Goal: Complete application form: Complete application form

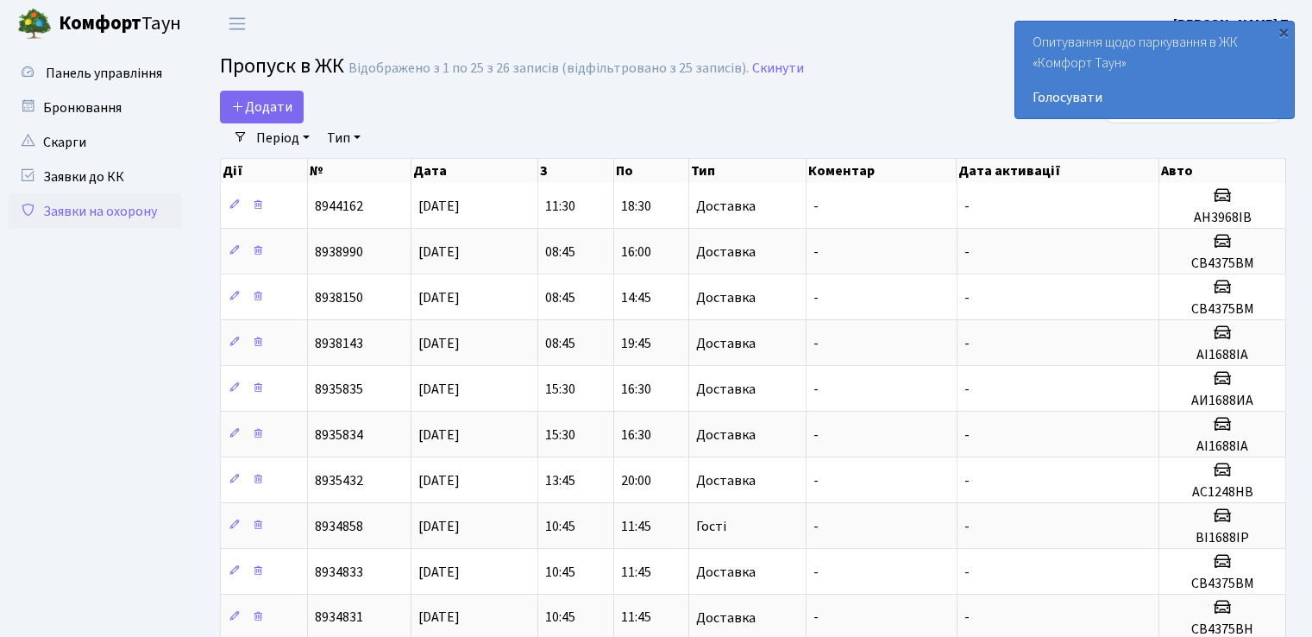
select select "25"
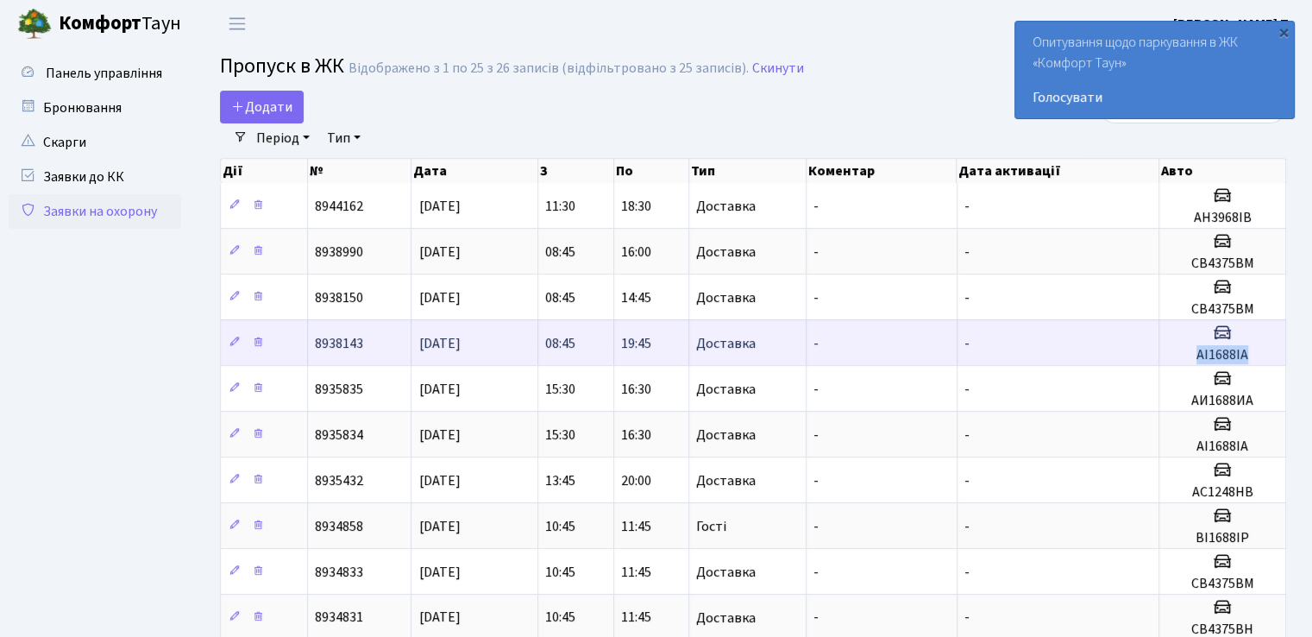
drag, startPoint x: 1185, startPoint y: 349, endPoint x: 1251, endPoint y: 353, distance: 66.5
click at [1251, 353] on h5 "АІ1688ІА" at bounding box center [1223, 355] width 112 height 16
copy h5 "АІ1688ІА"
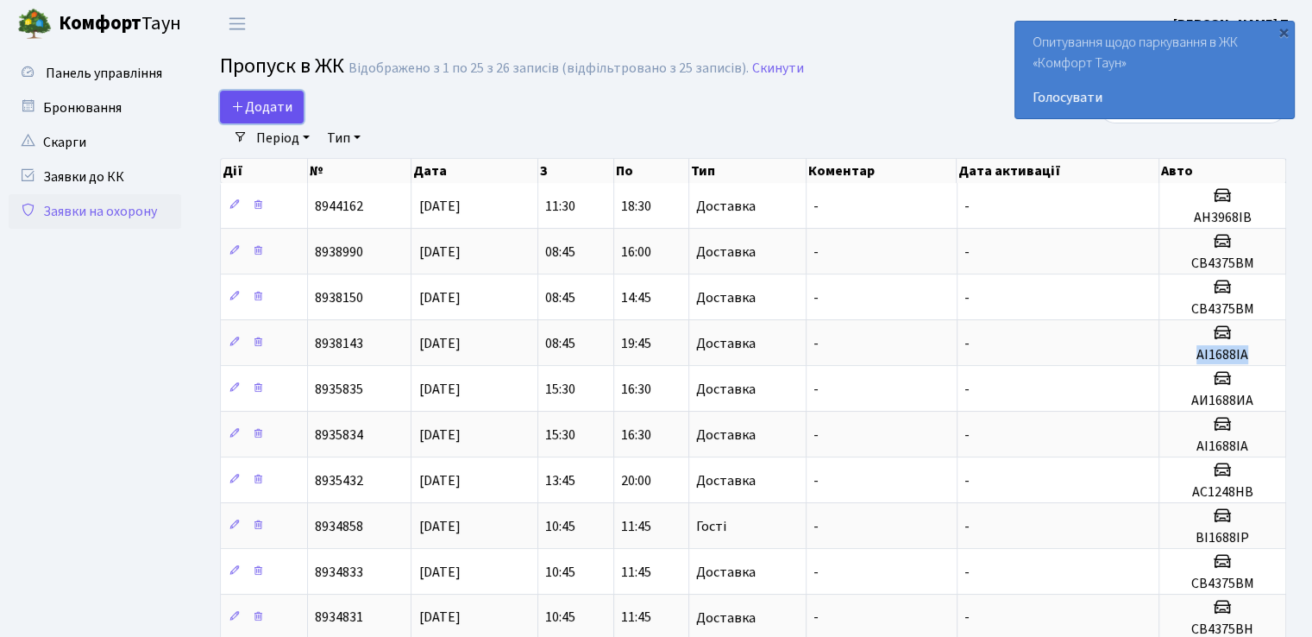
click at [254, 106] on span "Додати" at bounding box center [261, 107] width 61 height 19
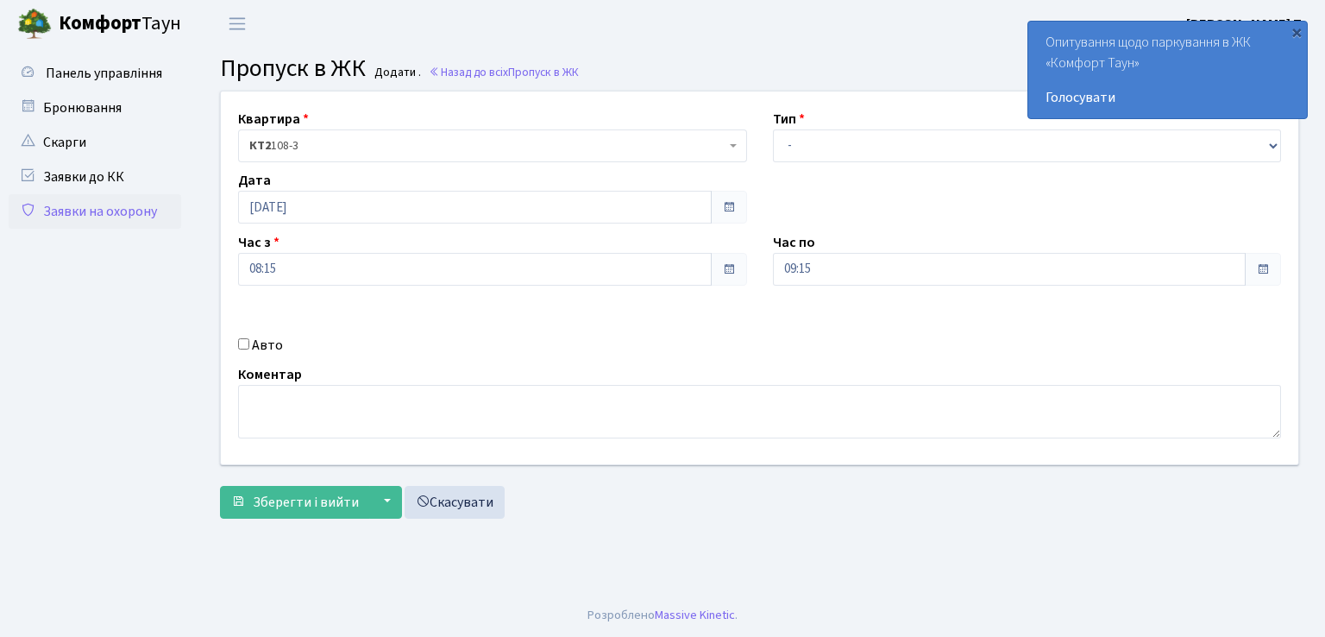
click at [242, 349] on div "Авто" at bounding box center [492, 345] width 535 height 21
click at [245, 345] on input "Авто" at bounding box center [243, 343] width 11 height 11
checkbox input "true"
paste input "АІ1688ІА"
type input "АІ1688ІА"
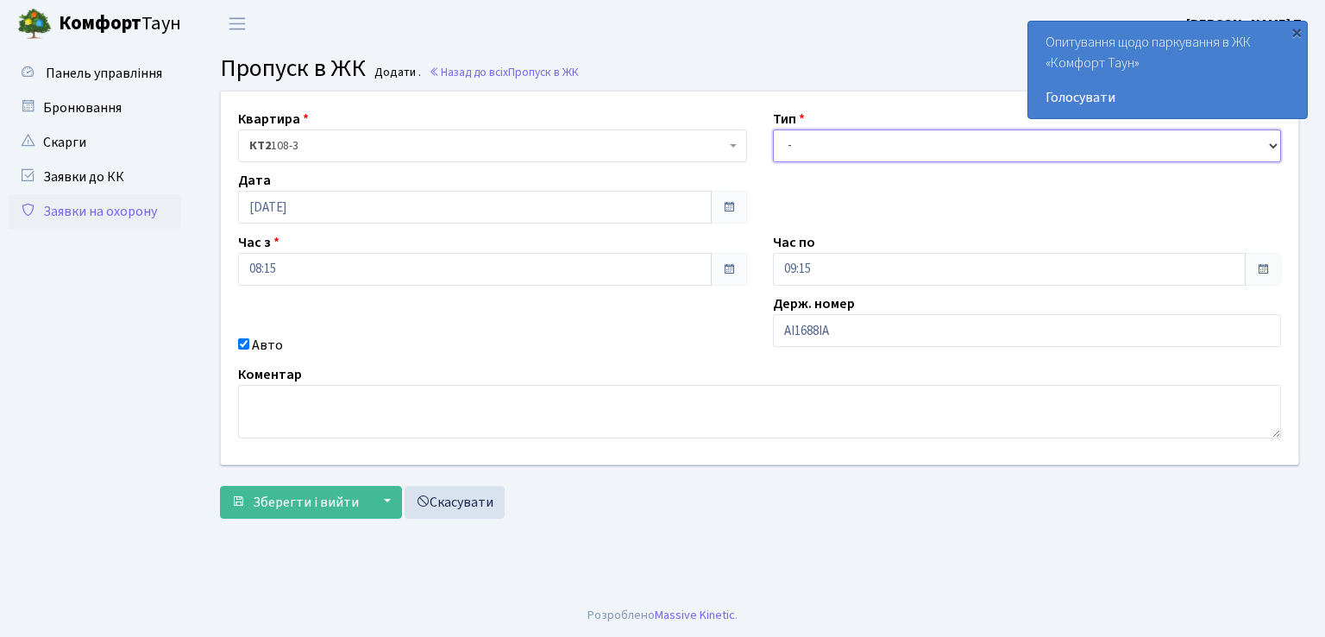
click at [845, 149] on select "- Доставка Таксі Гості Сервіс" at bounding box center [1027, 145] width 509 height 33
select select "1"
click at [773, 129] on select "- Доставка Таксі Гості Сервіс" at bounding box center [1027, 145] width 509 height 33
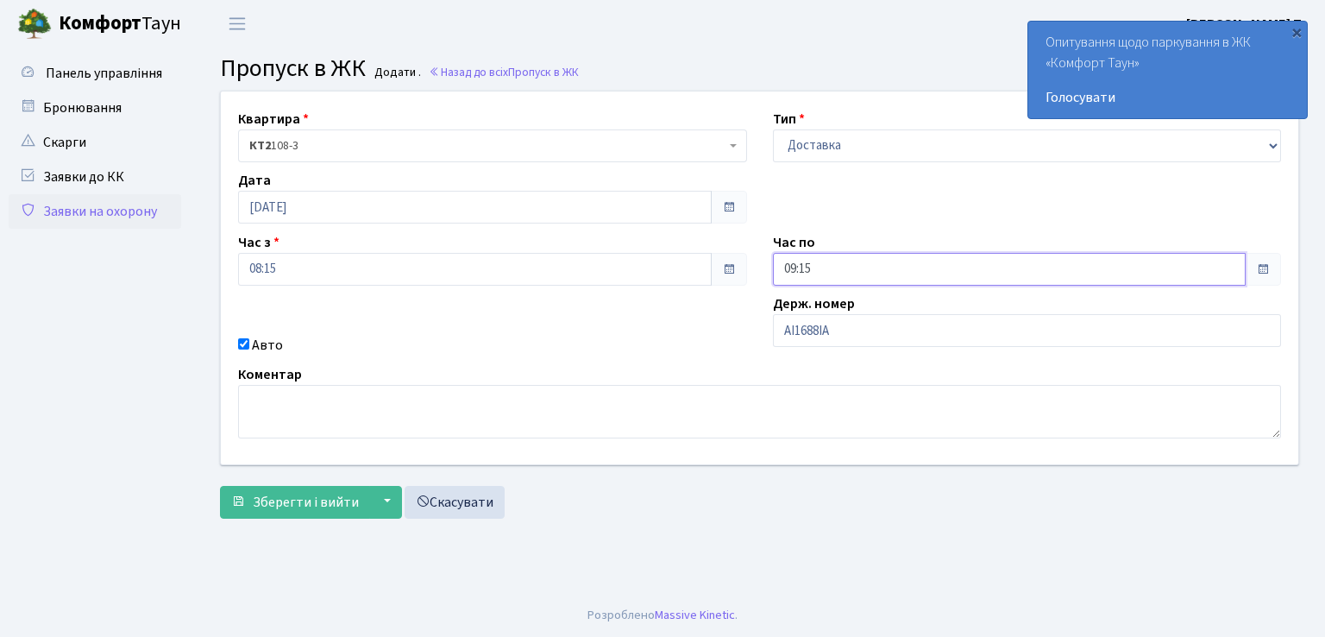
click at [1127, 270] on input "09:15" at bounding box center [1010, 269] width 474 height 33
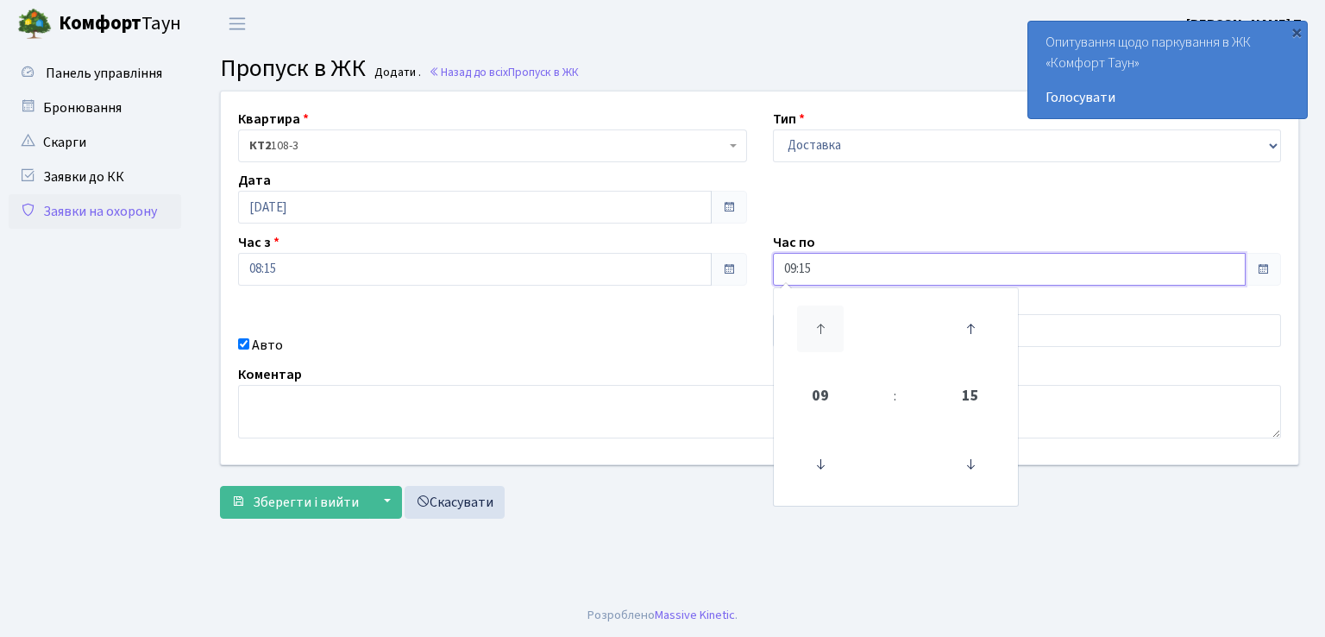
click at [823, 332] on icon at bounding box center [820, 328] width 47 height 47
click at [816, 326] on icon at bounding box center [820, 328] width 47 height 47
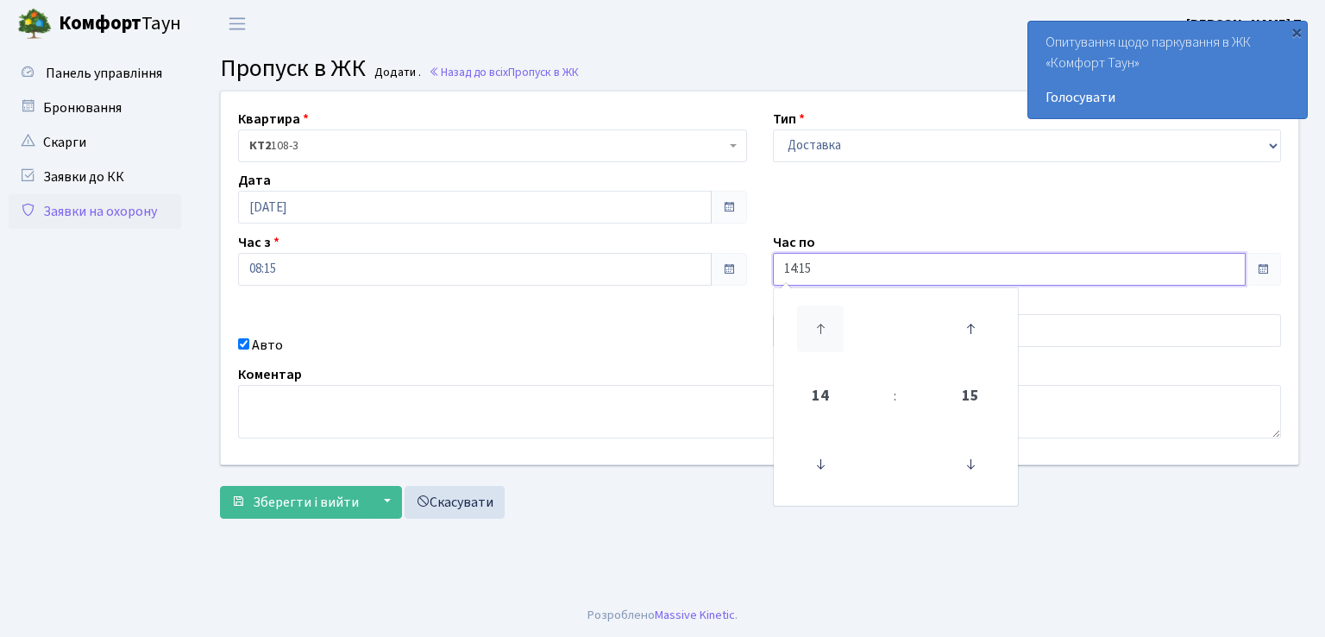
click at [816, 326] on icon at bounding box center [820, 328] width 47 height 47
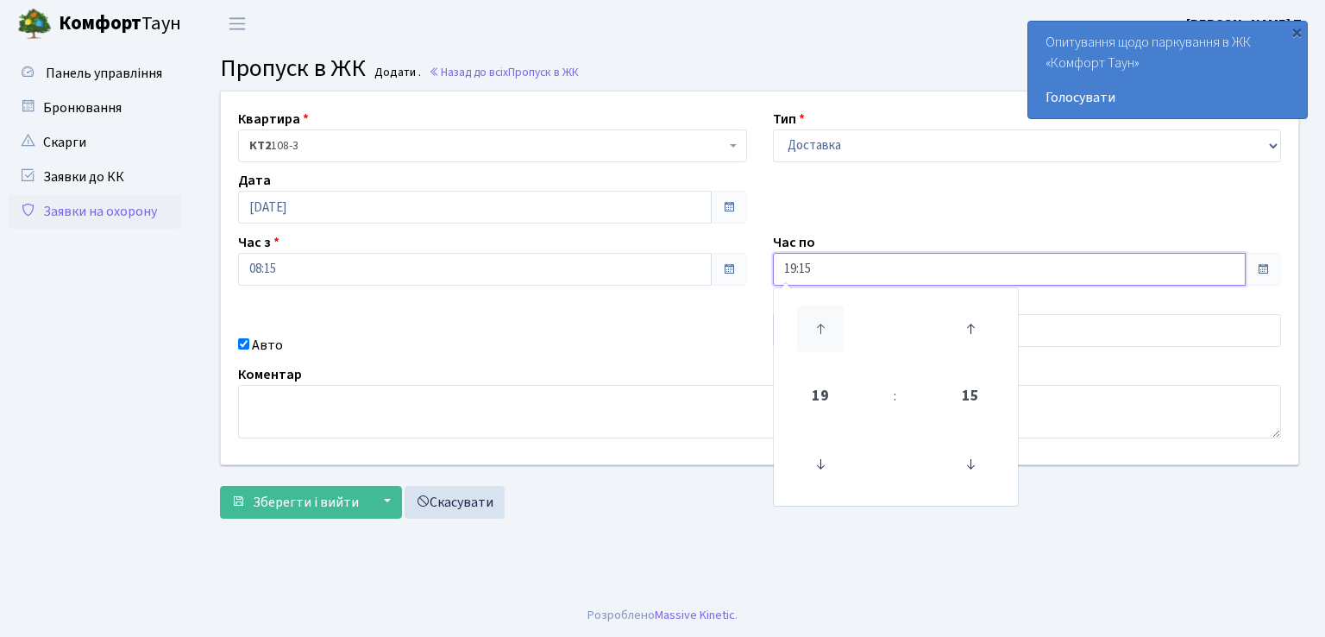
click at [816, 326] on icon at bounding box center [820, 328] width 47 height 47
click at [821, 454] on icon at bounding box center [820, 464] width 47 height 47
type input "19:15"
click at [290, 505] on span "Зберегти і вийти" at bounding box center [306, 502] width 106 height 19
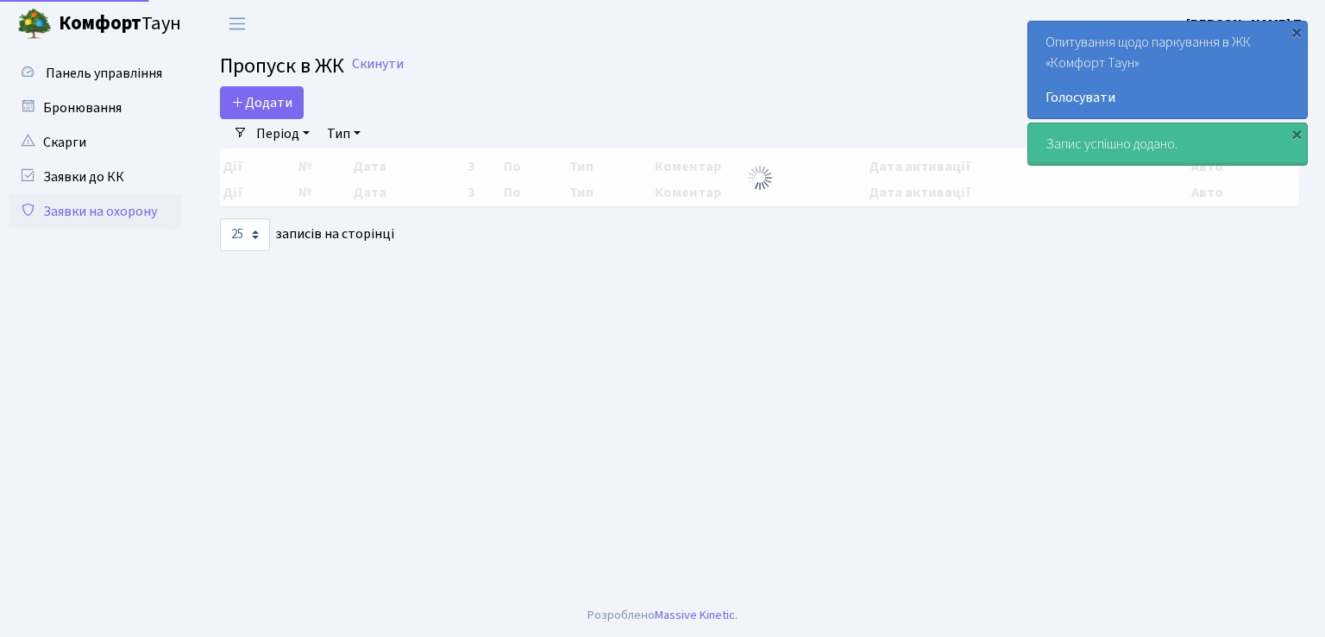
select select "25"
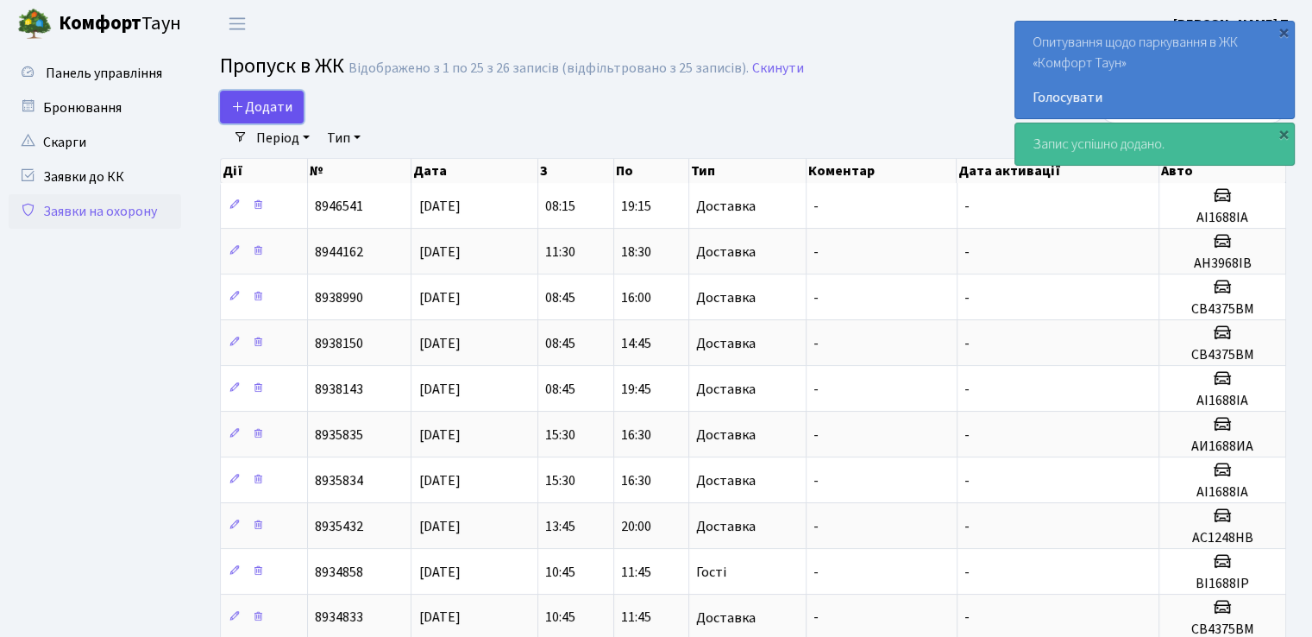
click at [269, 109] on span "Додати" at bounding box center [261, 107] width 61 height 19
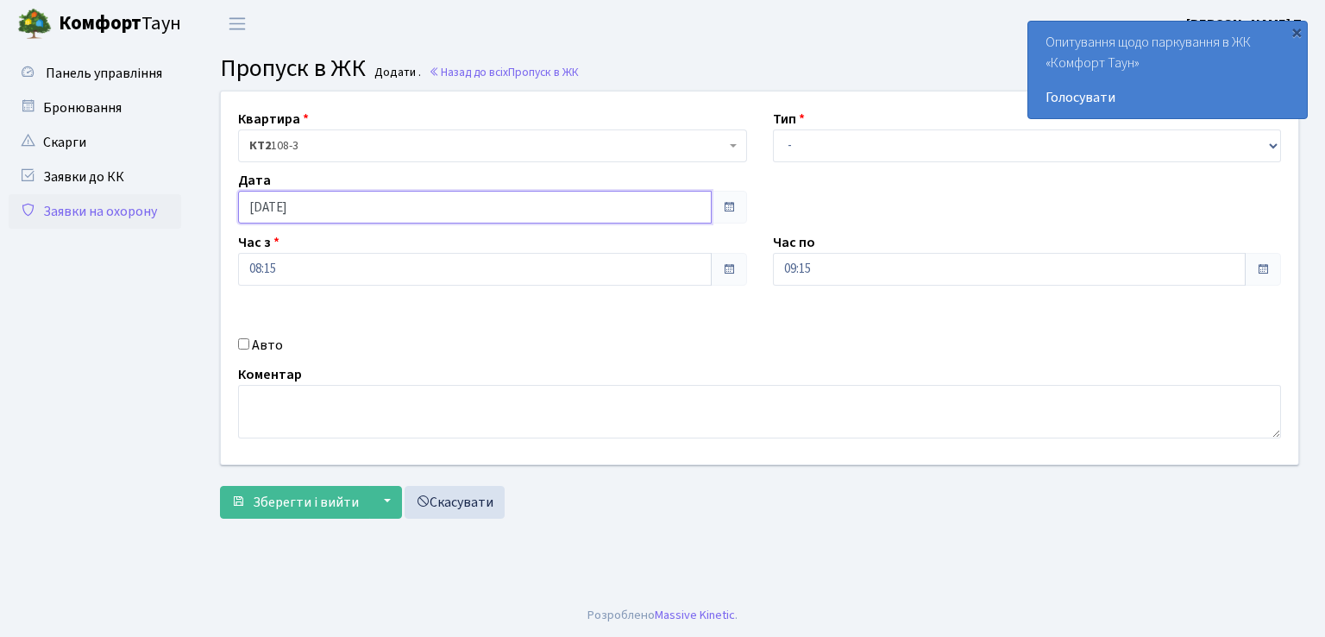
click at [598, 202] on input "04.09.2025" at bounding box center [475, 207] width 474 height 33
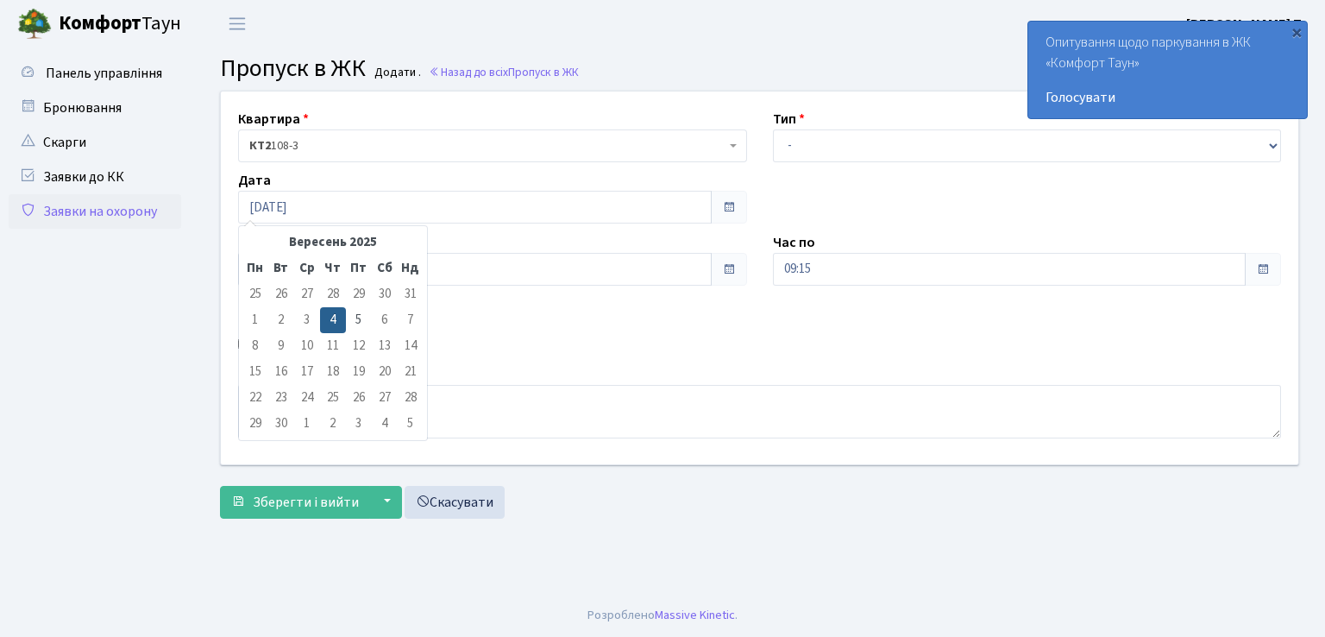
click at [381, 321] on td "6" at bounding box center [385, 320] width 26 height 26
click at [387, 322] on td "6" at bounding box center [385, 320] width 26 height 26
click at [379, 322] on td "6" at bounding box center [385, 320] width 26 height 26
click at [383, 313] on td "6" at bounding box center [385, 320] width 26 height 26
click at [368, 322] on td "5" at bounding box center [359, 320] width 26 height 26
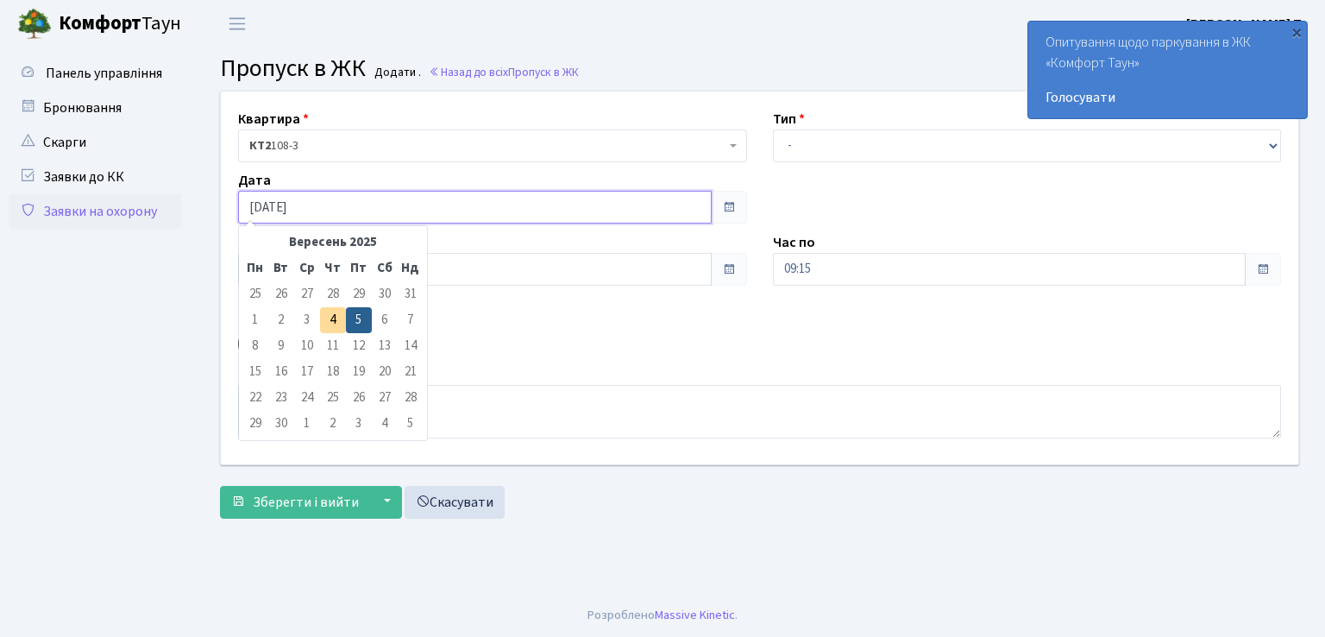
click at [331, 212] on input "05.09.2025" at bounding box center [475, 207] width 474 height 33
click at [385, 318] on td "6" at bounding box center [385, 320] width 26 height 26
click at [337, 322] on td "4" at bounding box center [333, 320] width 26 height 26
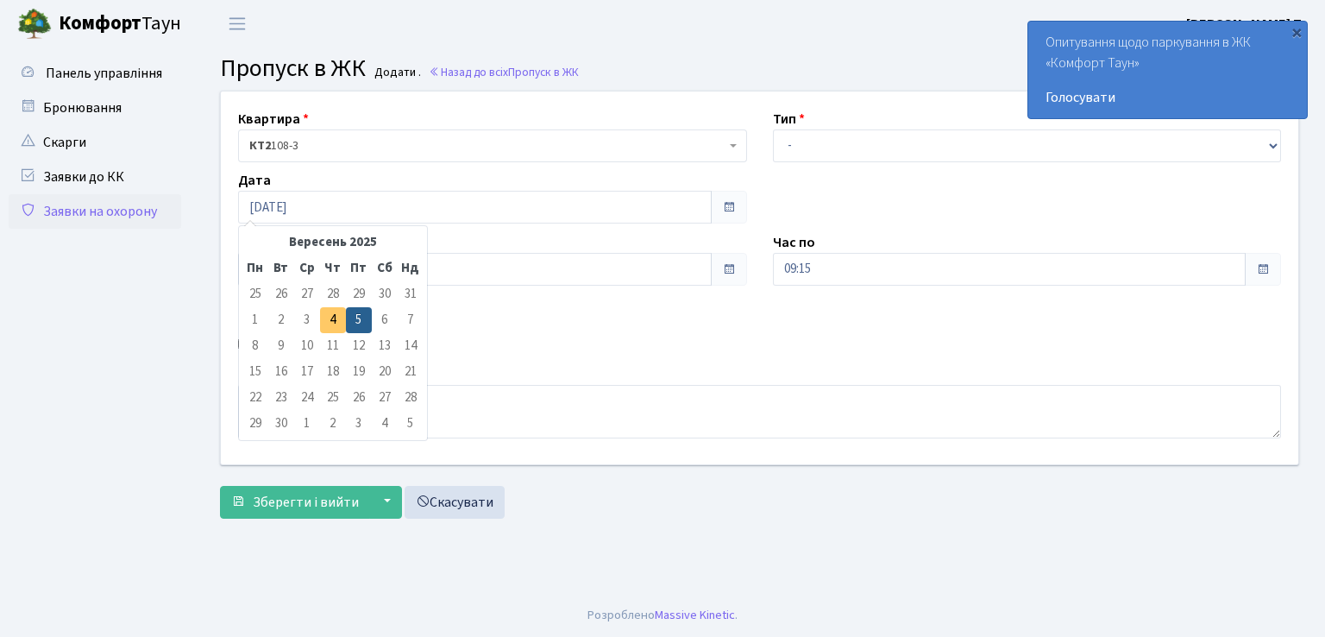
type input "[DATE]"
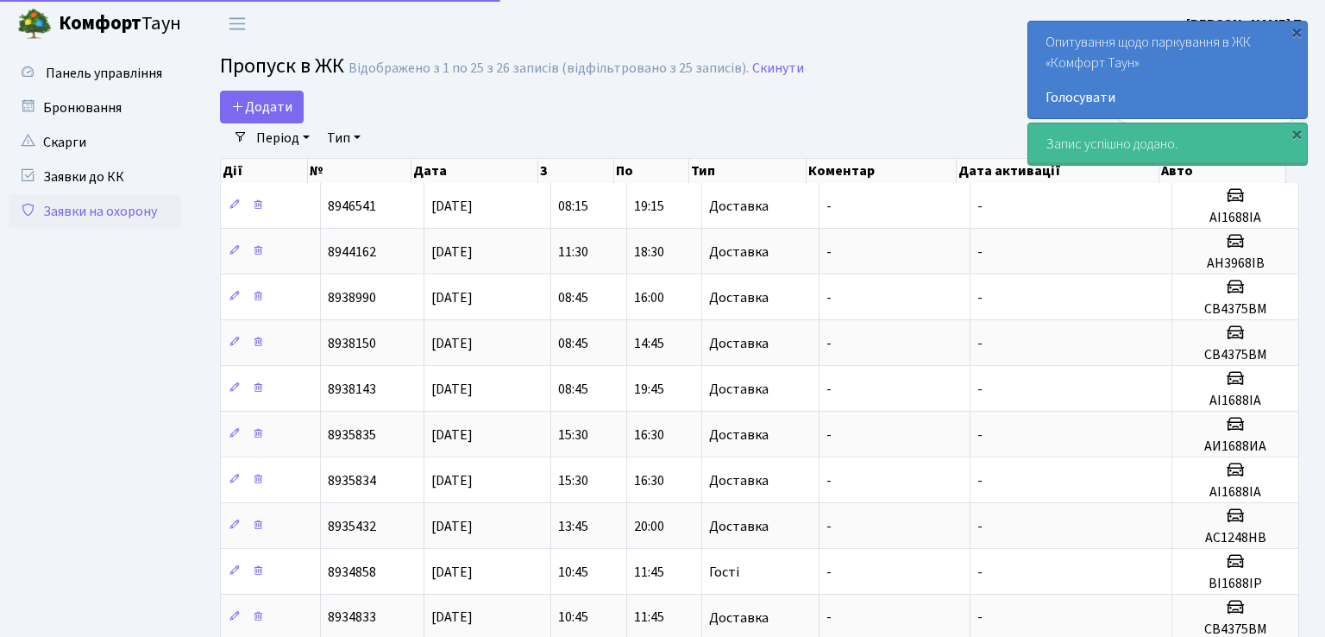
select select "25"
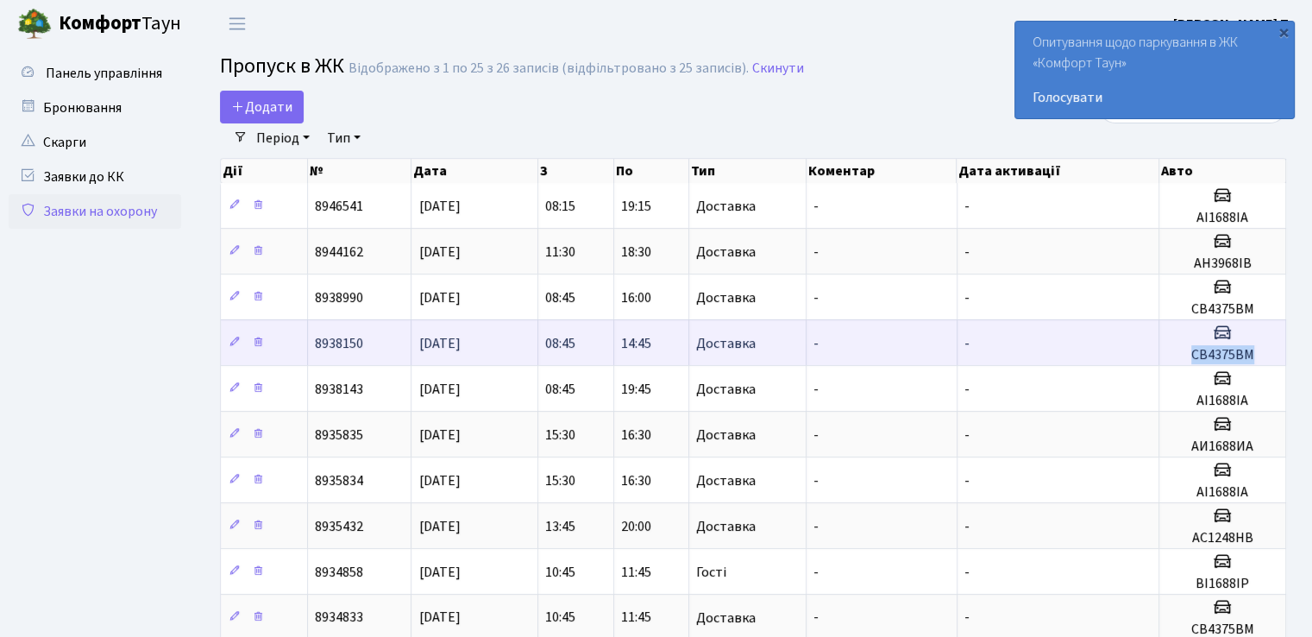
drag, startPoint x: 1195, startPoint y: 356, endPoint x: 1268, endPoint y: 350, distance: 72.7
click at [1268, 350] on h5 "СВ4375ВМ" at bounding box center [1223, 355] width 112 height 16
copy h5 "СВ4375ВМ"
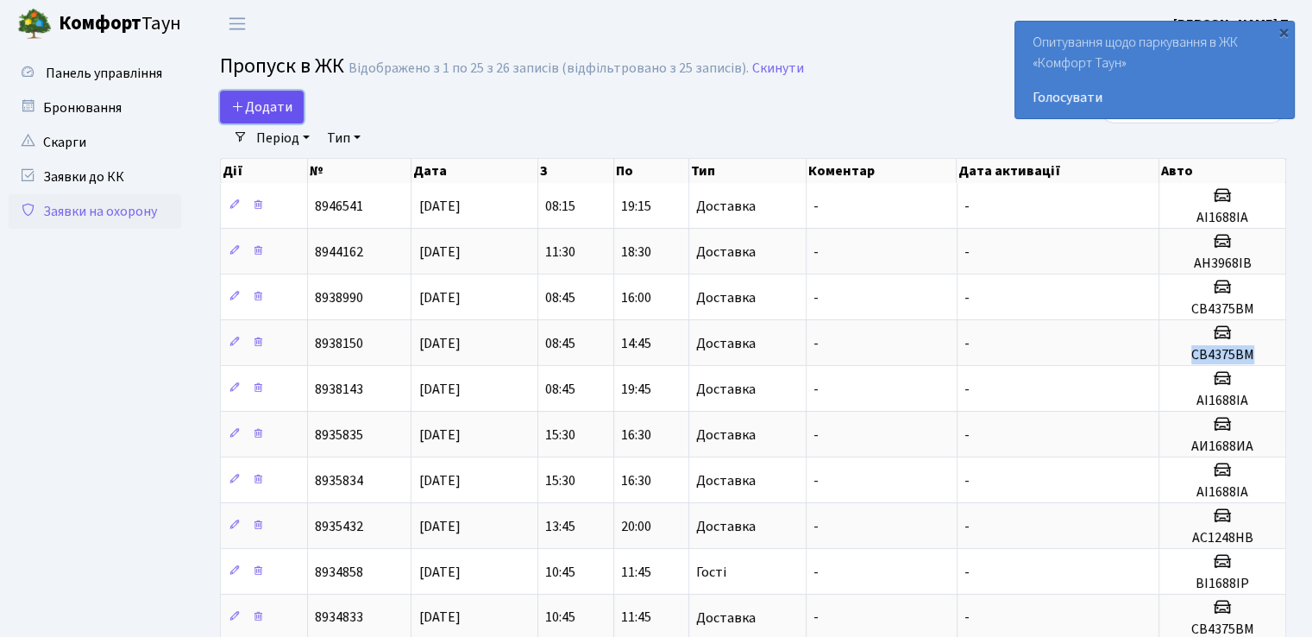
click at [277, 104] on span "Додати" at bounding box center [261, 107] width 61 height 19
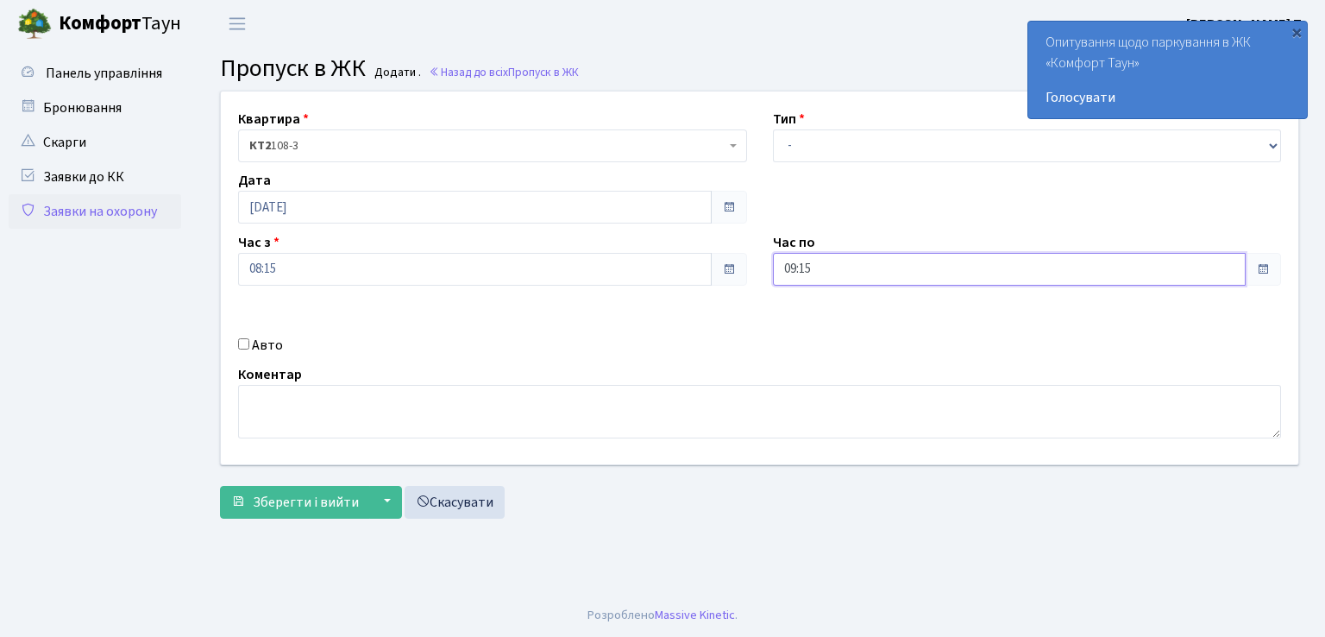
click at [1122, 270] on input "09:15" at bounding box center [1010, 269] width 474 height 33
click at [818, 329] on icon at bounding box center [820, 328] width 47 height 47
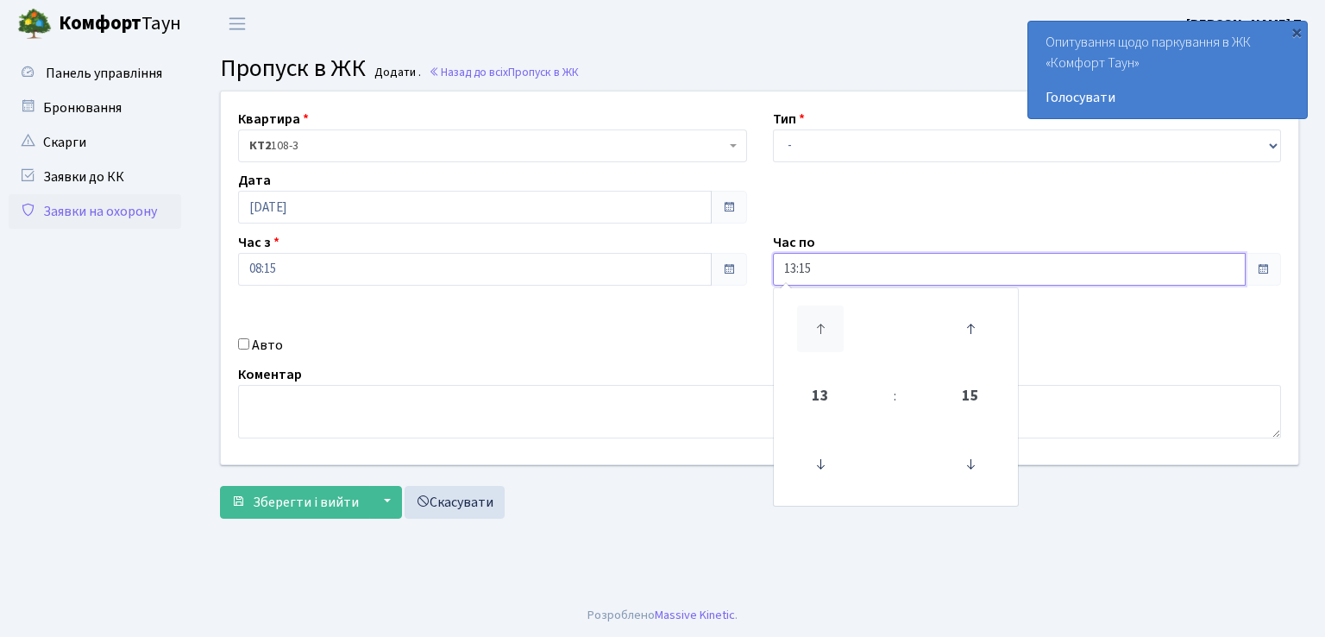
click at [818, 329] on icon at bounding box center [820, 328] width 47 height 47
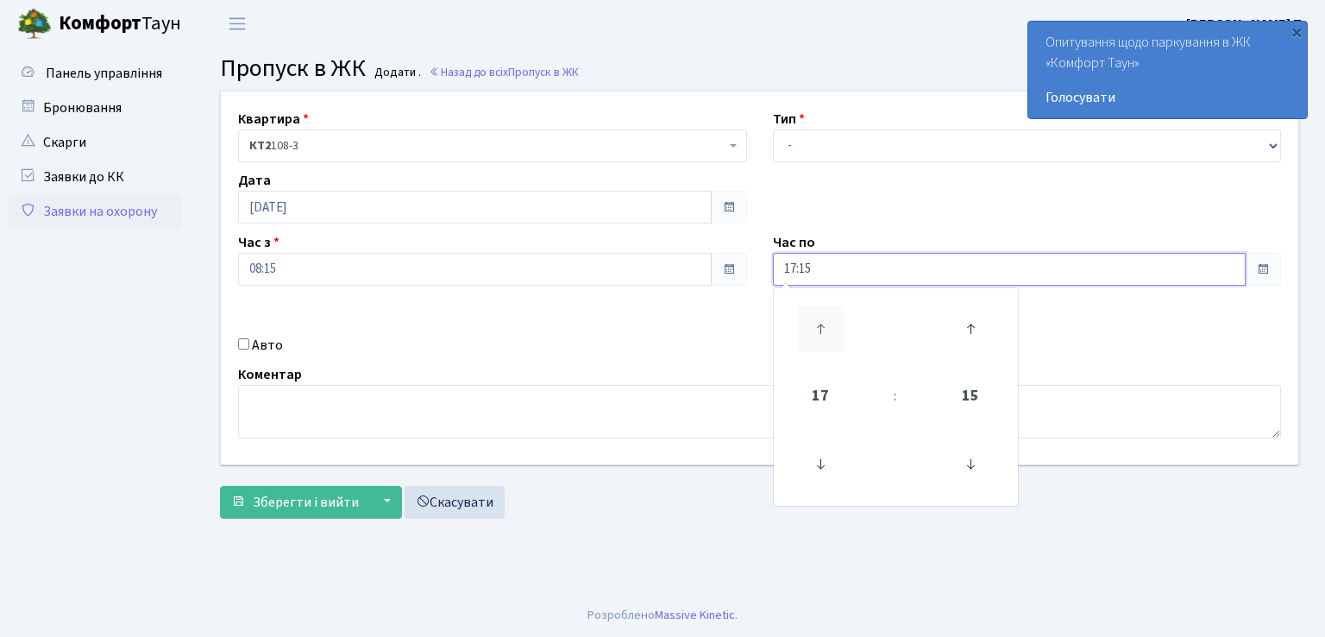
type input "18:15"
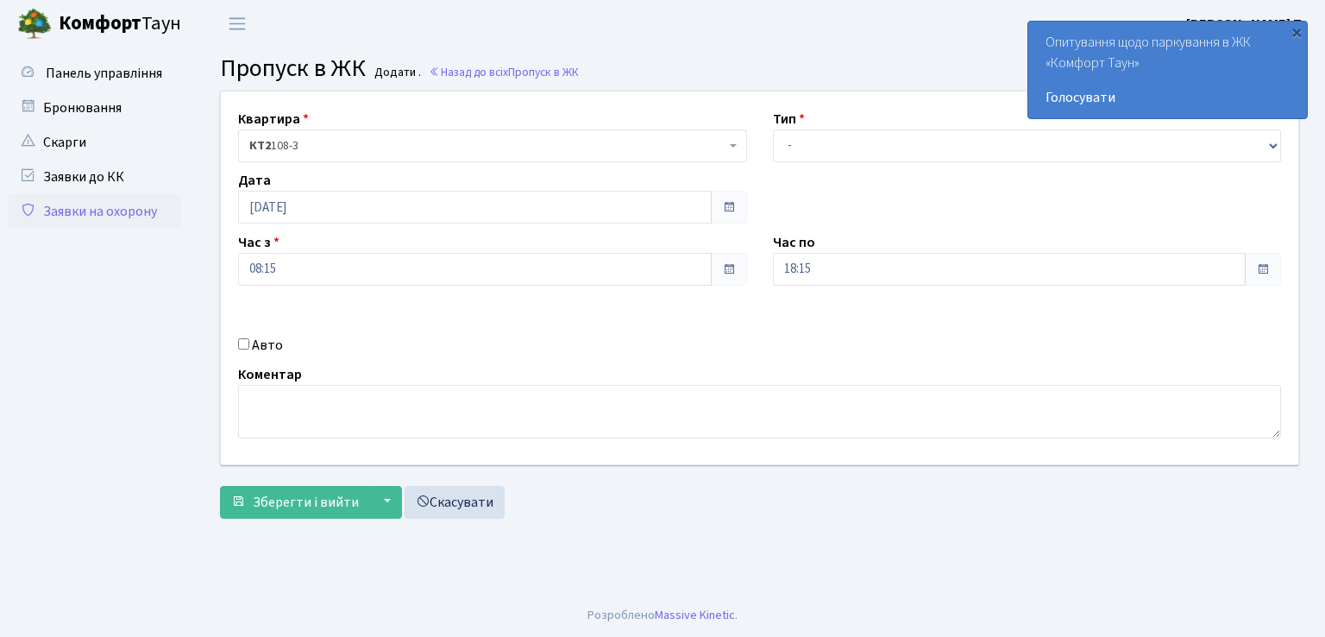
click at [236, 343] on div "Авто" at bounding box center [492, 345] width 535 height 21
click at [249, 341] on div "Авто" at bounding box center [492, 345] width 535 height 21
click at [243, 341] on input "Авто" at bounding box center [243, 343] width 11 height 11
checkbox input "true"
click at [888, 141] on select "- Доставка Таксі Гості Сервіс" at bounding box center [1027, 145] width 509 height 33
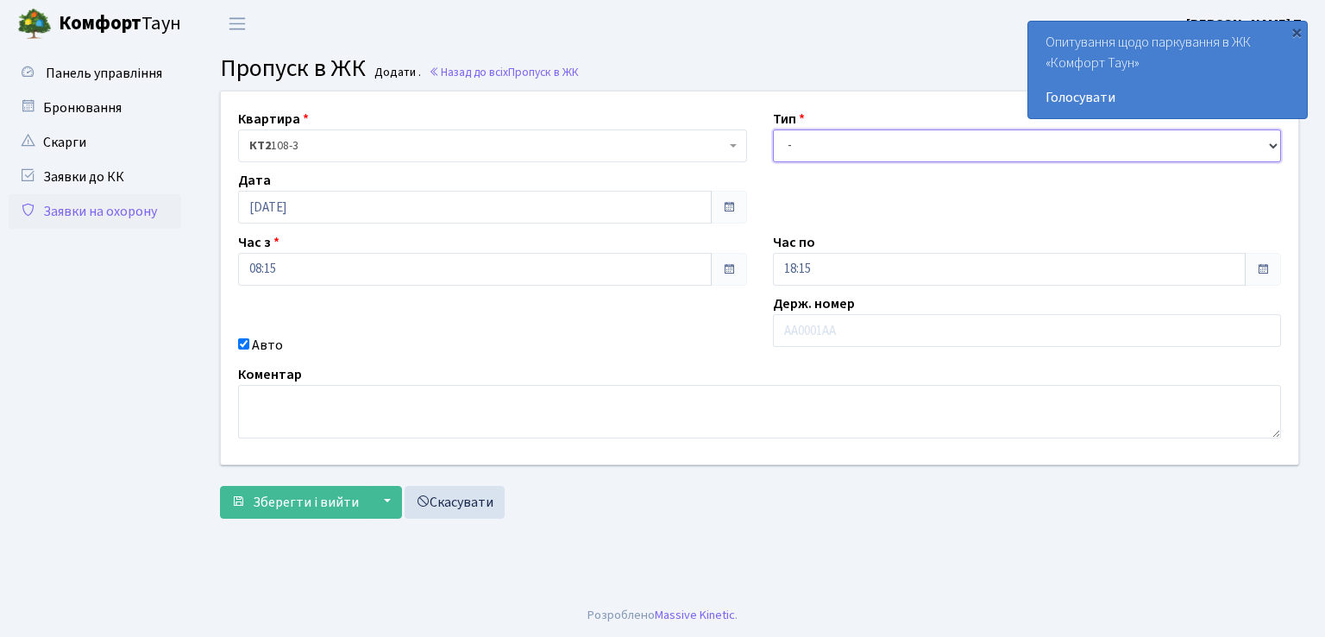
select select "1"
click at [773, 129] on select "- Доставка Таксі Гості Сервіс" at bounding box center [1027, 145] width 509 height 33
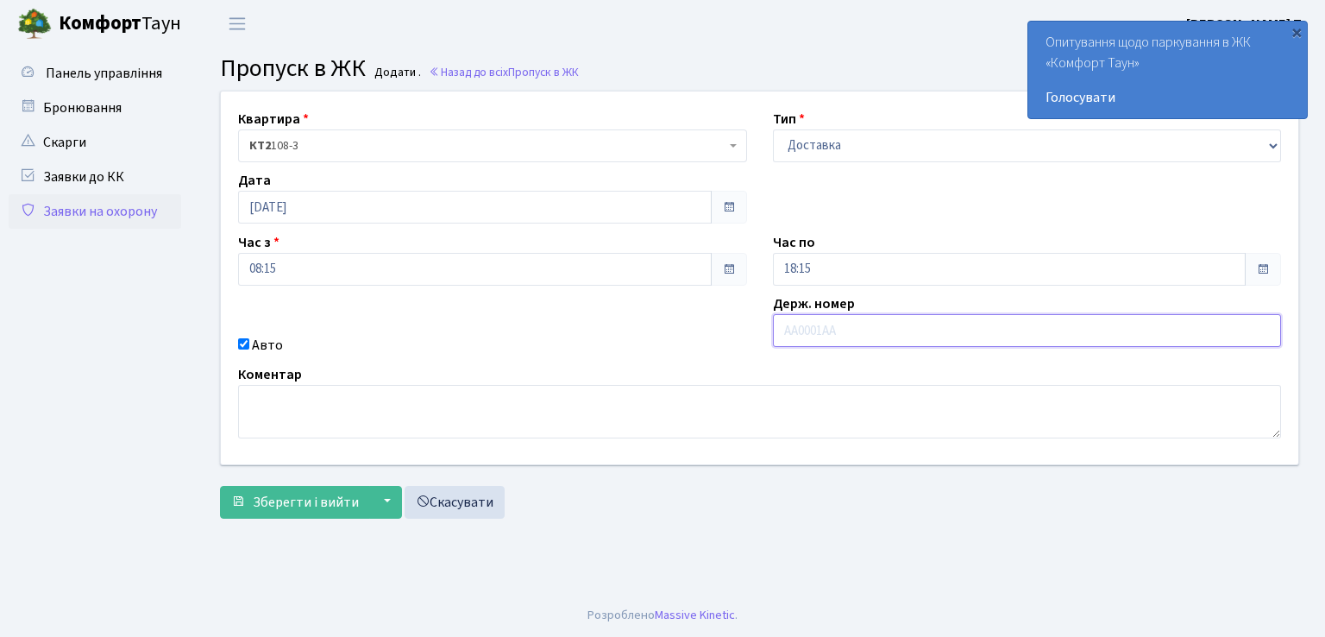
click at [846, 324] on input "text" at bounding box center [1027, 330] width 509 height 33
paste input "СВ4375ВМ"
type input "СВ4375ВМ"
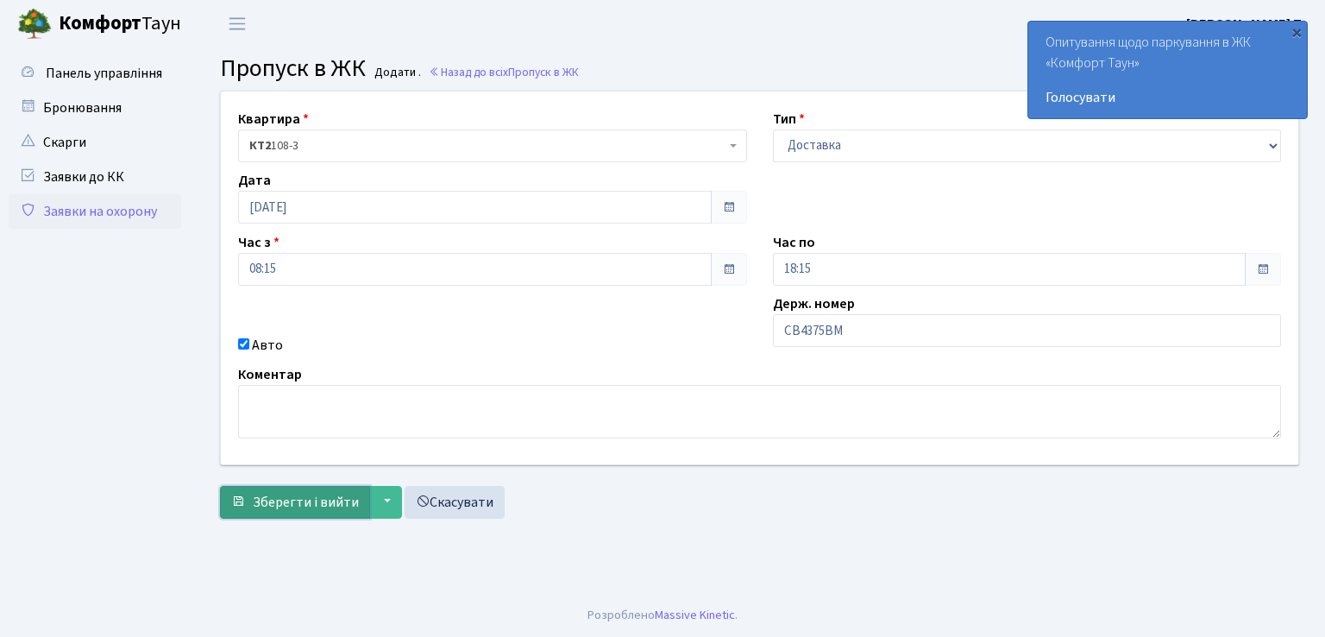
click at [319, 505] on span "Зберегти і вийти" at bounding box center [306, 502] width 106 height 19
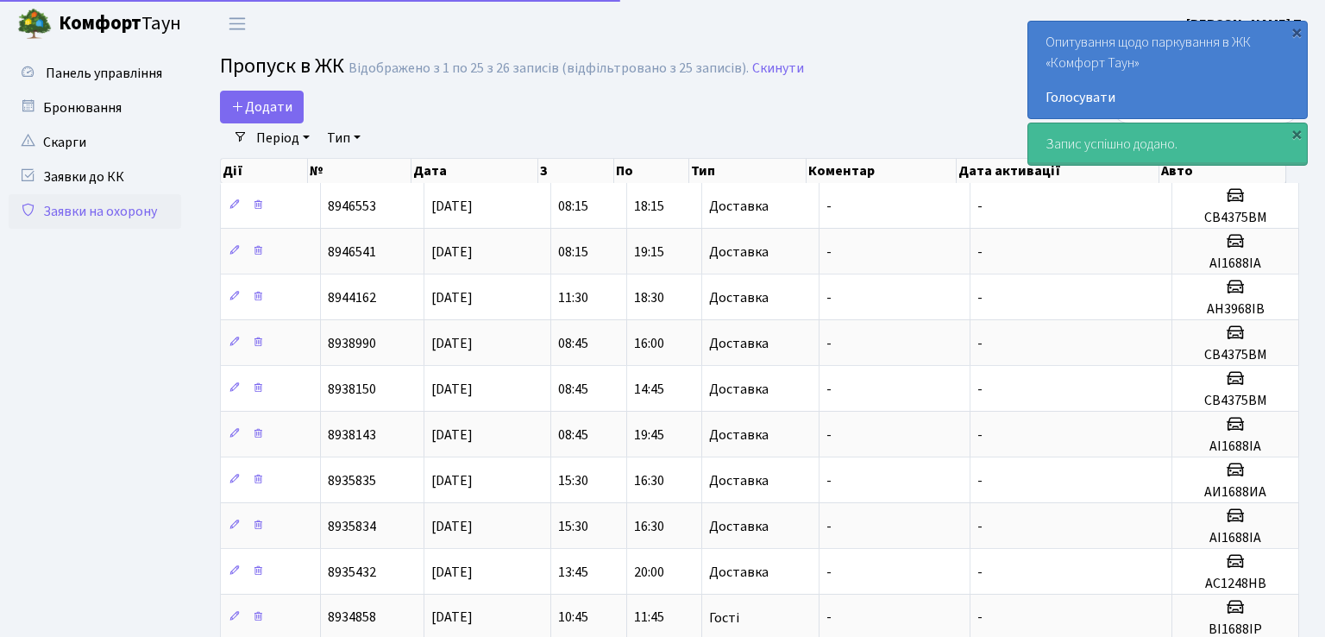
select select "25"
